Goal: Transaction & Acquisition: Obtain resource

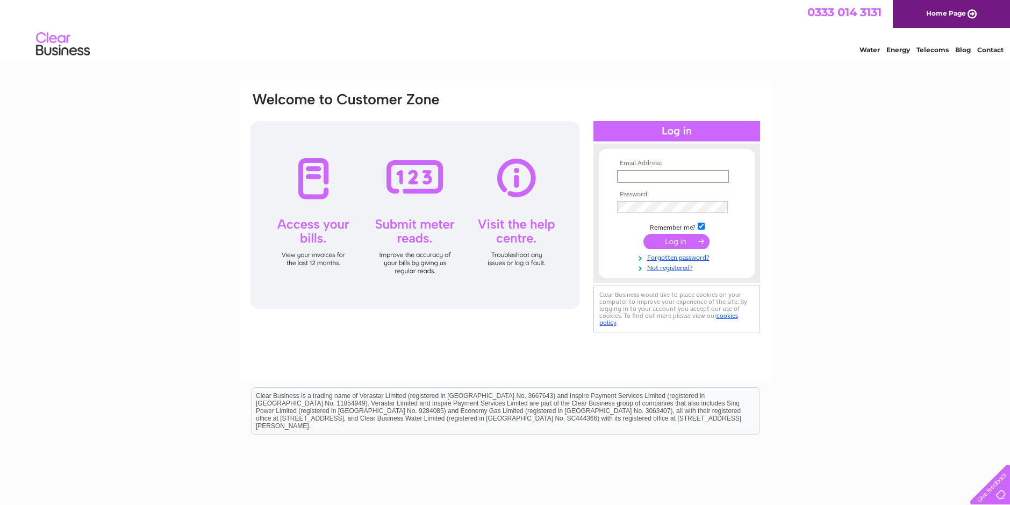
type input "henriette.wohlk@frontierinternational.co"
click at [643, 234] on input "submit" at bounding box center [676, 241] width 66 height 15
click at [674, 242] on input "submit" at bounding box center [676, 241] width 66 height 15
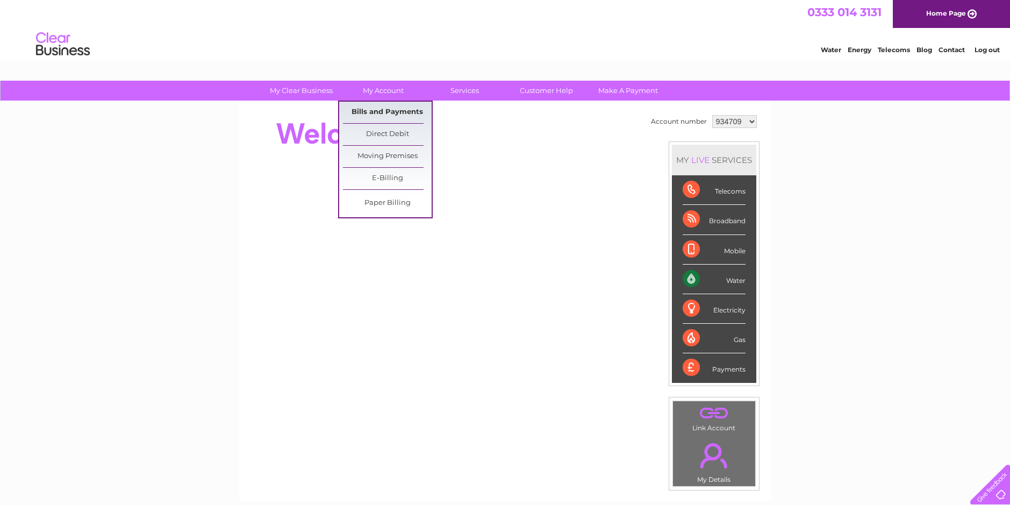
click at [380, 110] on link "Bills and Payments" at bounding box center [387, 113] width 89 height 22
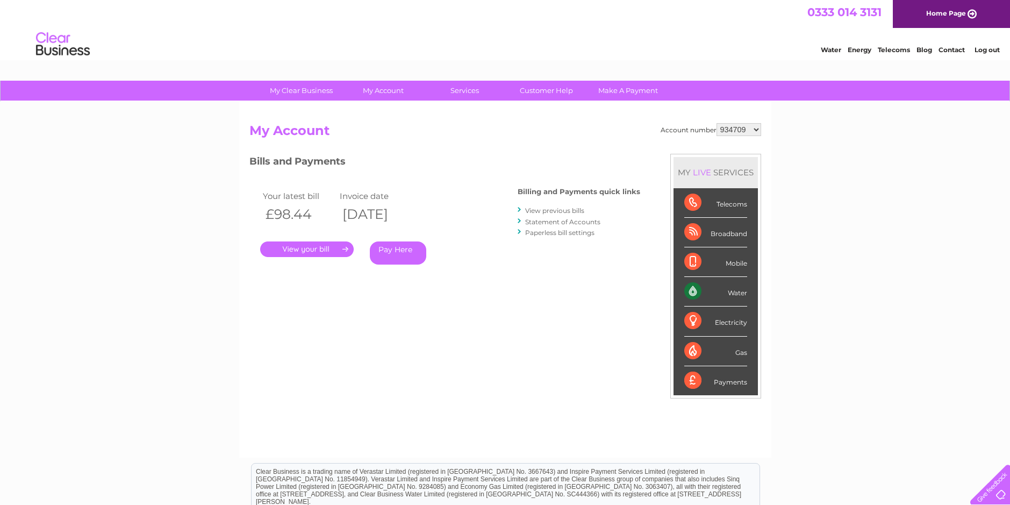
click at [316, 249] on link "." at bounding box center [307, 249] width 94 height 16
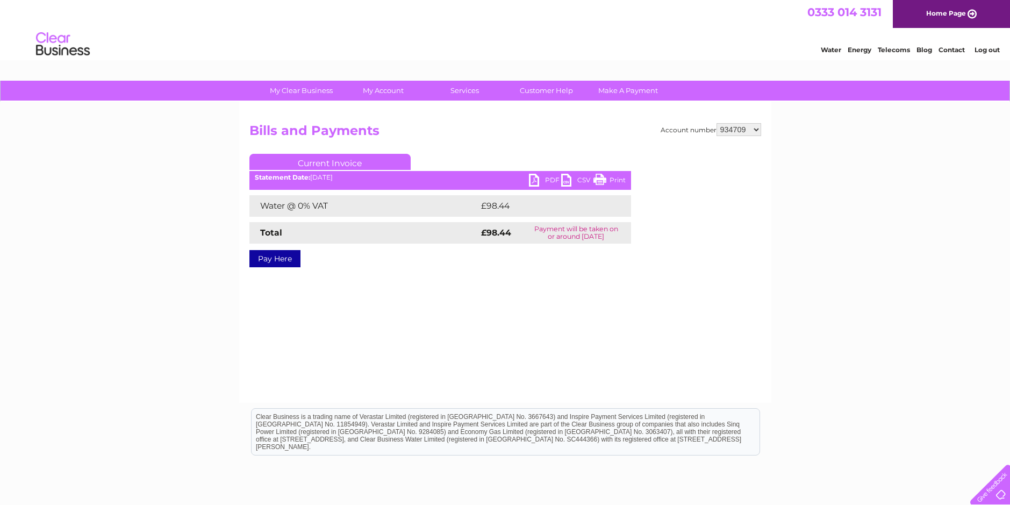
click at [540, 180] on link "PDF" at bounding box center [545, 182] width 32 height 16
click at [756, 131] on select "934709 1135639 1148186" at bounding box center [739, 129] width 45 height 13
select select "1135639"
click at [717, 123] on select "934709 1135639 1148186" at bounding box center [739, 129] width 45 height 13
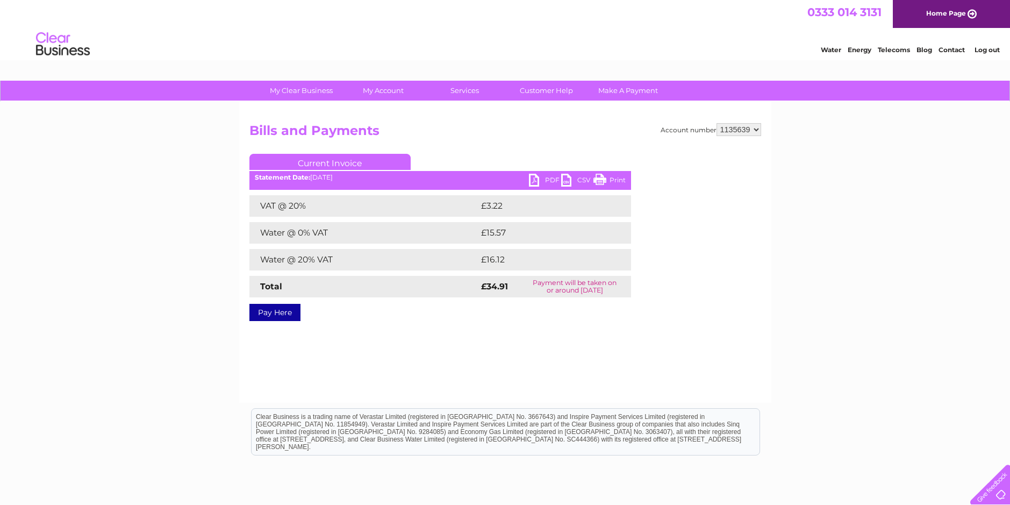
click at [535, 178] on link "PDF" at bounding box center [545, 182] width 32 height 16
click at [755, 131] on select "934709 1135639 1148186" at bounding box center [739, 129] width 45 height 13
select select "1148186"
click at [717, 123] on select "934709 1135639 1148186" at bounding box center [739, 129] width 45 height 13
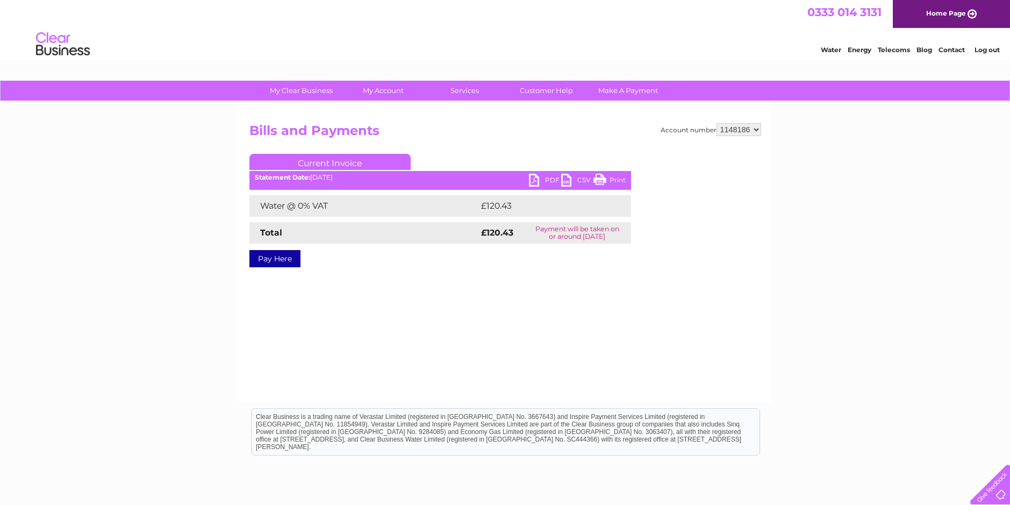
click at [539, 180] on link "PDF" at bounding box center [545, 182] width 32 height 16
click at [991, 50] on link "Log out" at bounding box center [987, 50] width 25 height 8
